Goal: Book appointment/travel/reservation

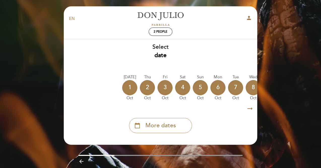
click at [252, 110] on icon "arrow_right_alt" at bounding box center [250, 108] width 8 height 11
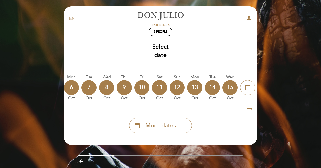
scroll to position [0, 147]
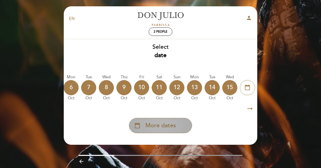
click at [166, 126] on span "More dates" at bounding box center [161, 125] width 31 height 8
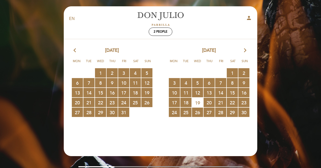
click at [244, 49] on icon "arrow_forward_ios" at bounding box center [245, 50] width 5 height 7
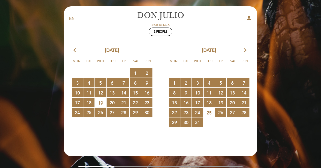
click at [244, 49] on icon "arrow_forward_ios" at bounding box center [245, 50] width 5 height 7
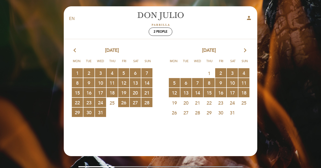
click at [243, 104] on span "25" at bounding box center [244, 102] width 11 height 9
click at [74, 50] on icon "arrow_back_ios" at bounding box center [76, 50] width 5 height 7
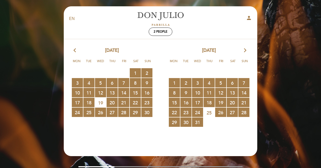
click at [74, 50] on icon "arrow_back_ios" at bounding box center [76, 50] width 5 height 7
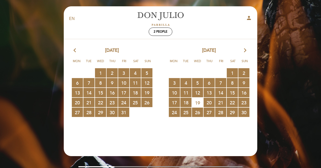
click at [74, 50] on icon "arrow_back_ios" at bounding box center [76, 50] width 5 height 7
click at [246, 50] on icon "arrow_forward_ios" at bounding box center [245, 50] width 5 height 7
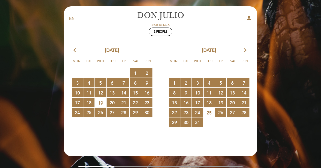
click at [246, 50] on icon "arrow_forward_ios" at bounding box center [245, 50] width 5 height 7
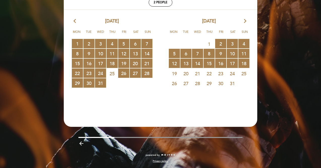
scroll to position [0, 0]
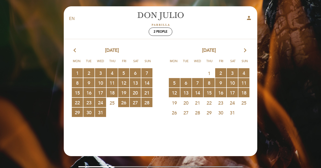
click at [75, 49] on icon "arrow_back_ios" at bounding box center [76, 50] width 5 height 7
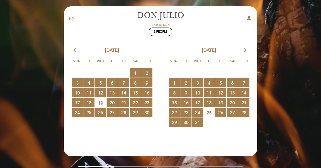
click at [75, 49] on icon "arrow_back_ios" at bounding box center [76, 50] width 5 height 7
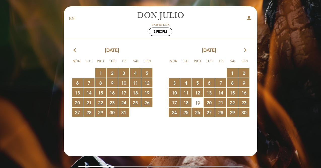
click at [75, 49] on icon "arrow_back_ios" at bounding box center [76, 50] width 5 height 7
click at [75, 50] on icon "arrow_back_ios" at bounding box center [76, 50] width 5 height 7
